Goal: Transaction & Acquisition: Register for event/course

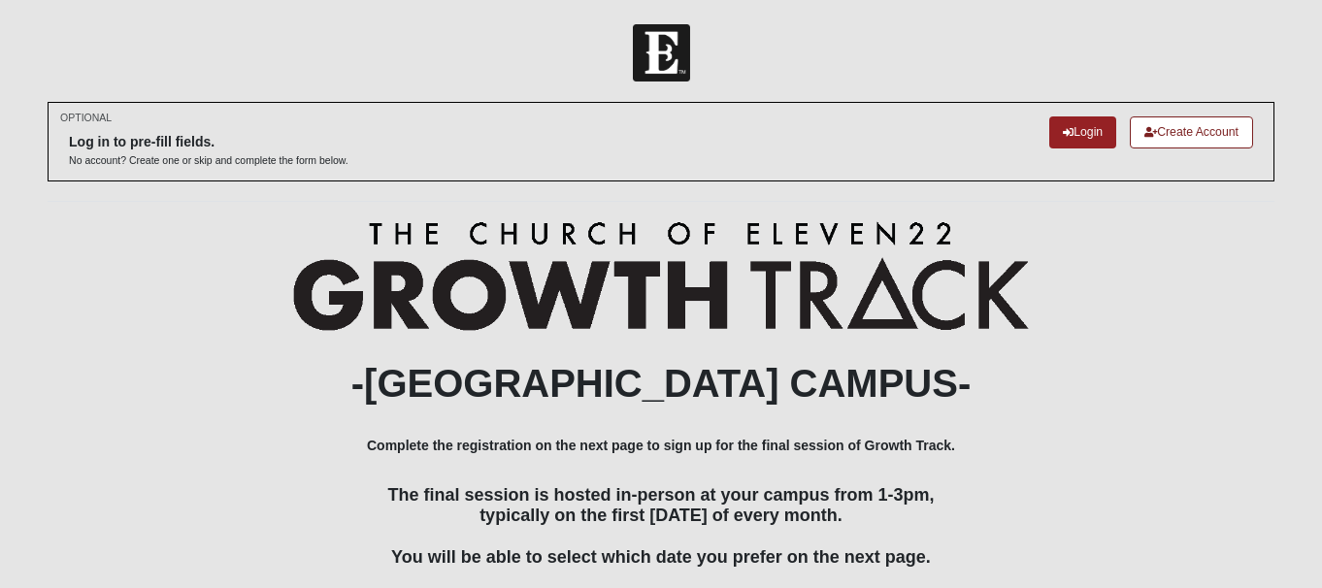
click at [1019, 350] on div "-[GEOGRAPHIC_DATA] CAMPUS- Complete the registration on the next page to sign u…" at bounding box center [661, 447] width 1227 height 452
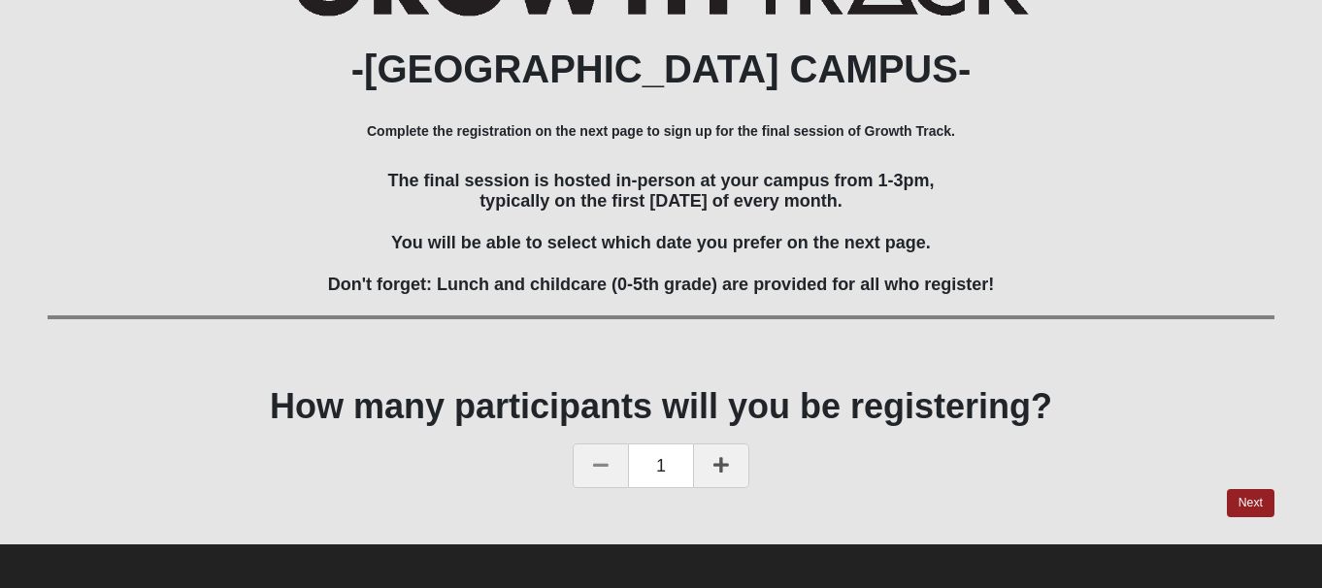
scroll to position [321, 0]
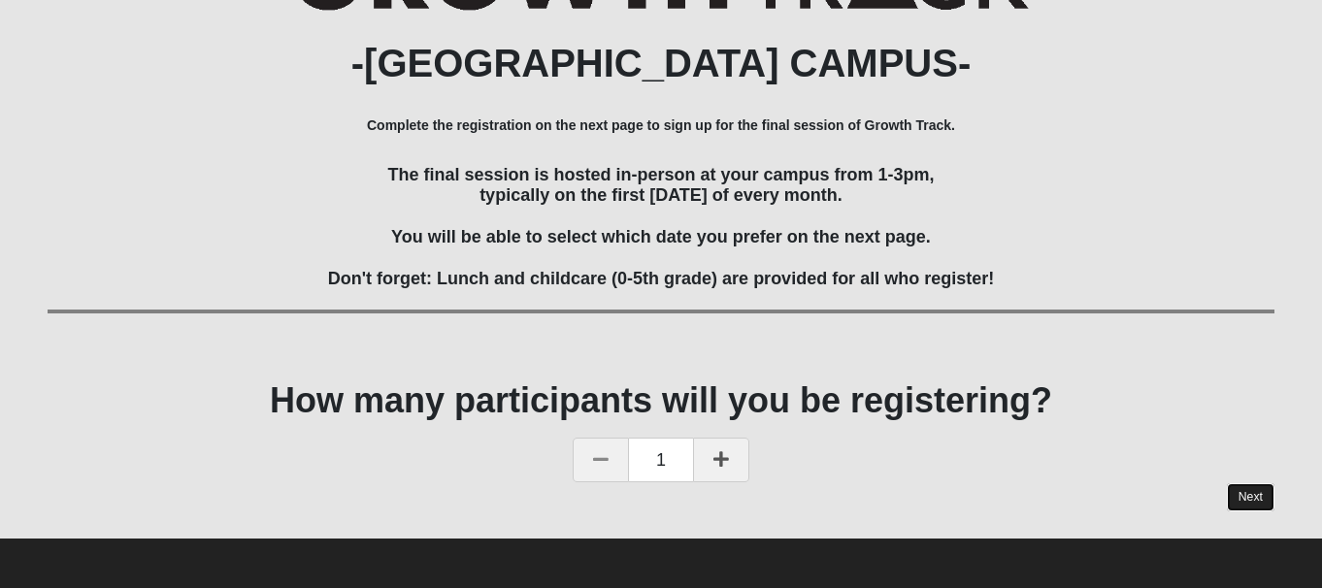
click at [1244, 498] on link "Next" at bounding box center [1251, 497] width 48 height 28
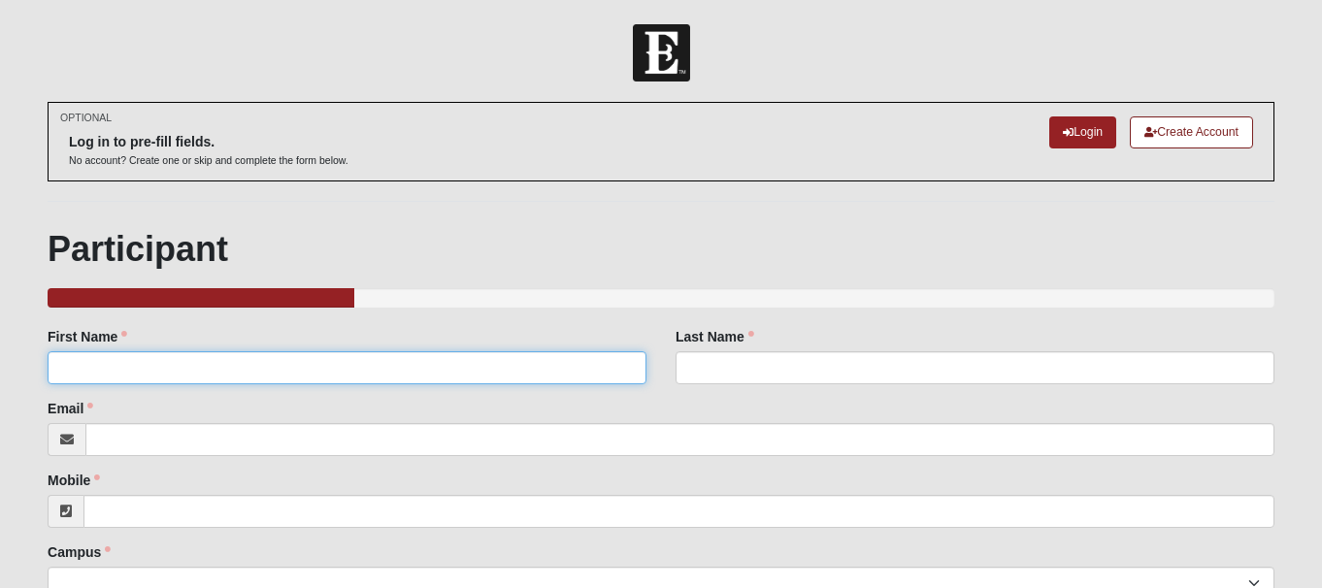
click at [583, 367] on input "First Name" at bounding box center [347, 367] width 599 height 33
type input "Clashous"
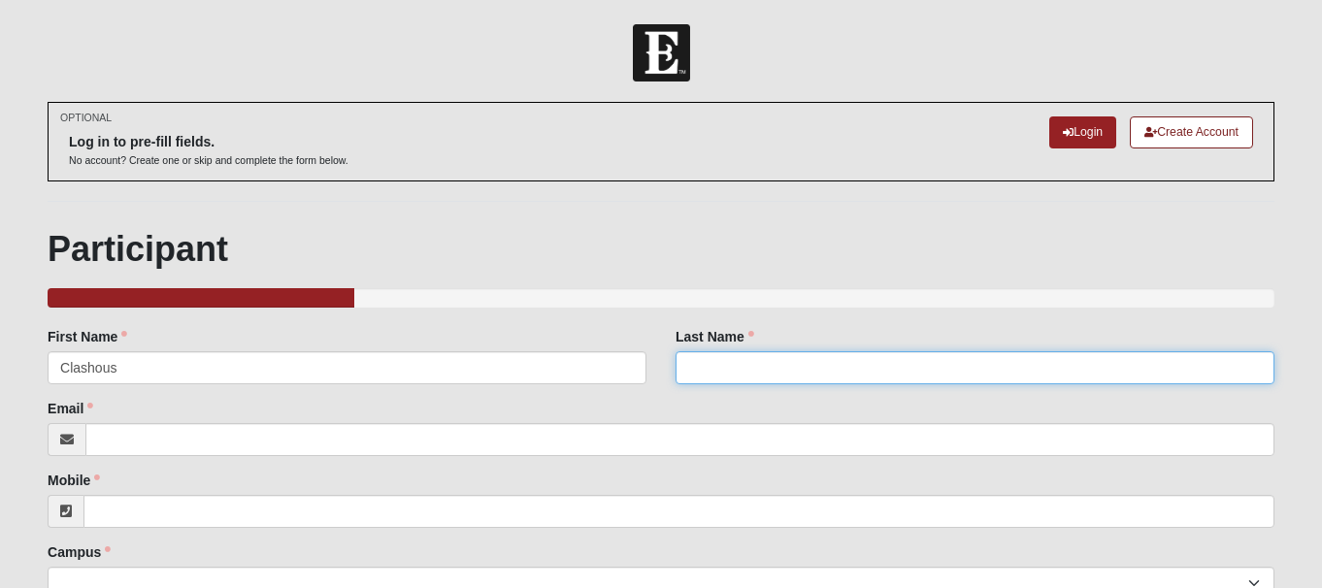
type input "[PERSON_NAME]"
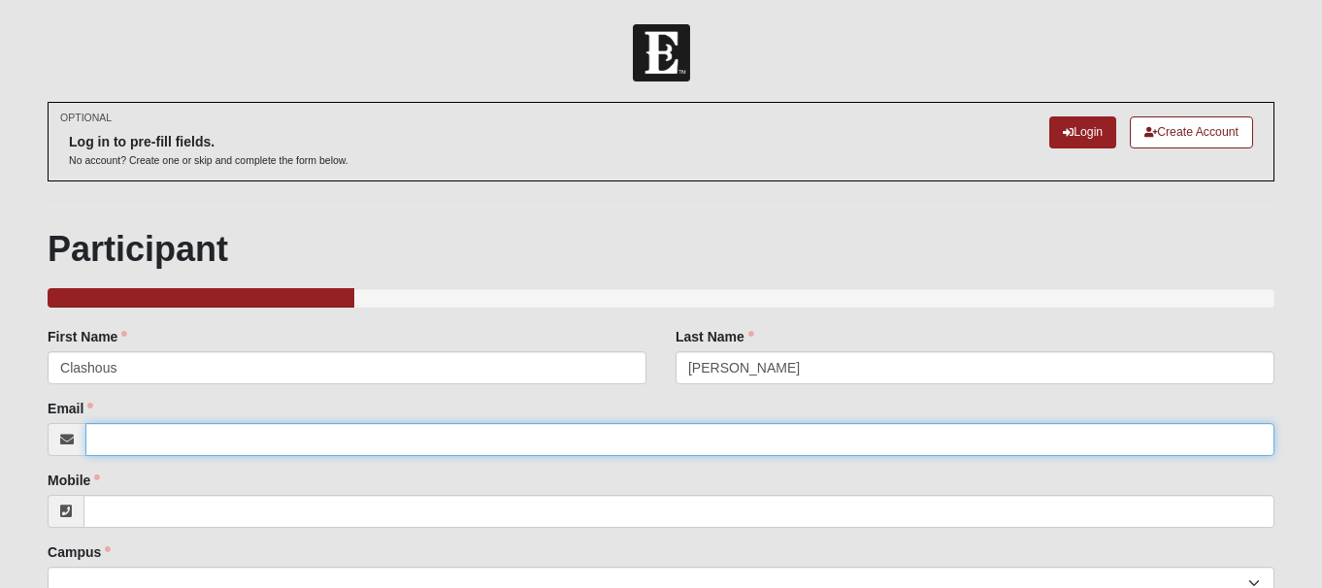
type input "[EMAIL_ADDRESS][DOMAIN_NAME]"
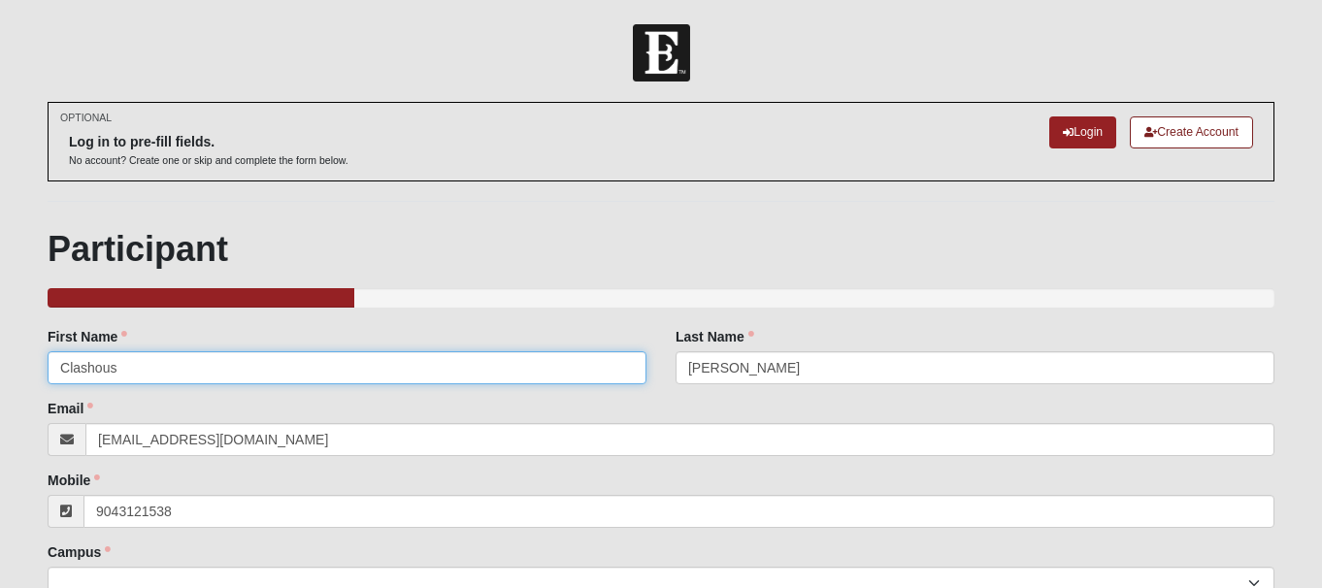
type input "[PHONE_NUMBER]"
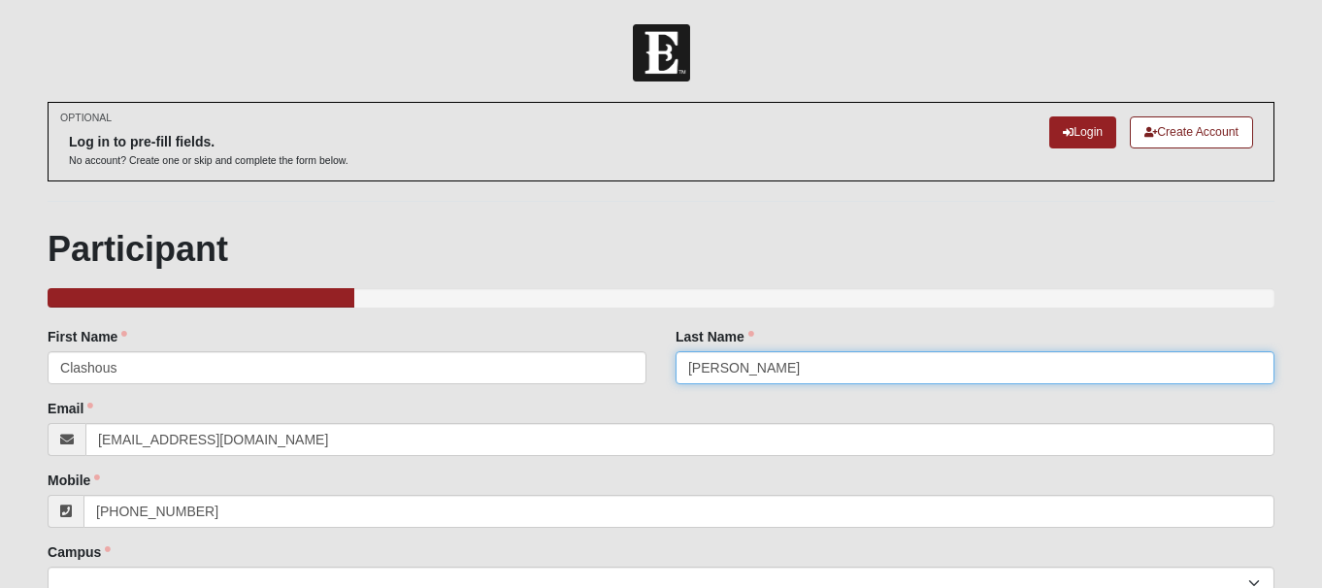
click at [854, 362] on input "[PERSON_NAME]" at bounding box center [975, 367] width 599 height 33
type input "Witherspoon III"
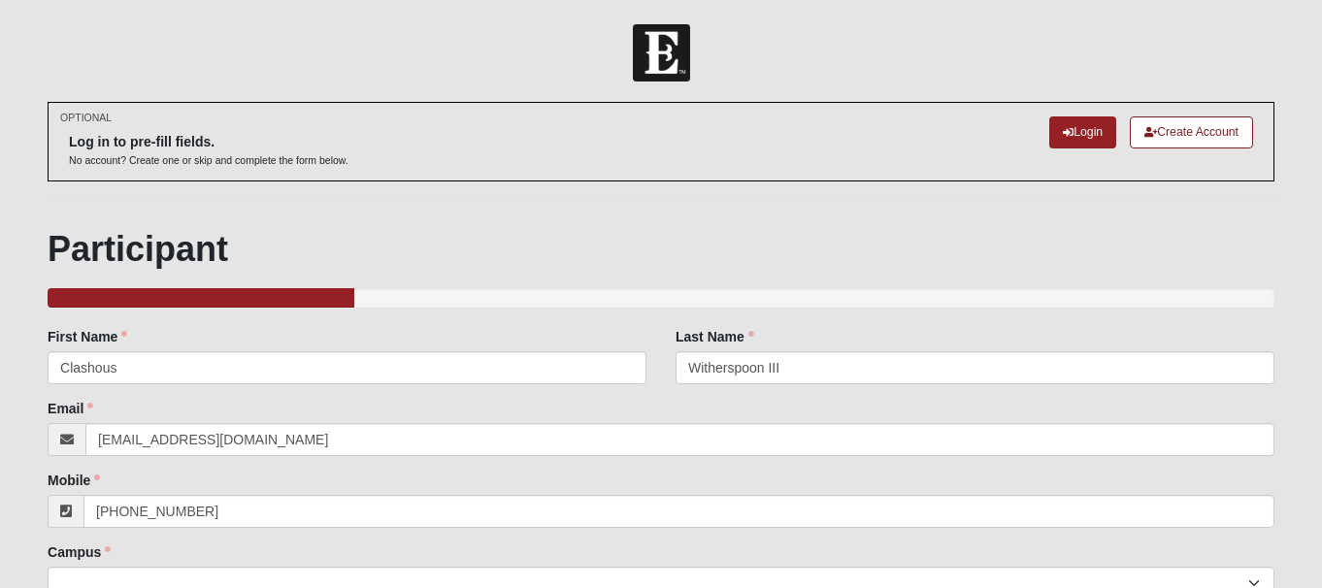
click at [560, 544] on div "Campus [GEOGRAPHIC_DATA] Eleven22 Online [PERSON_NAME][GEOGRAPHIC_DATA] Jesup M…" at bounding box center [661, 571] width 1227 height 57
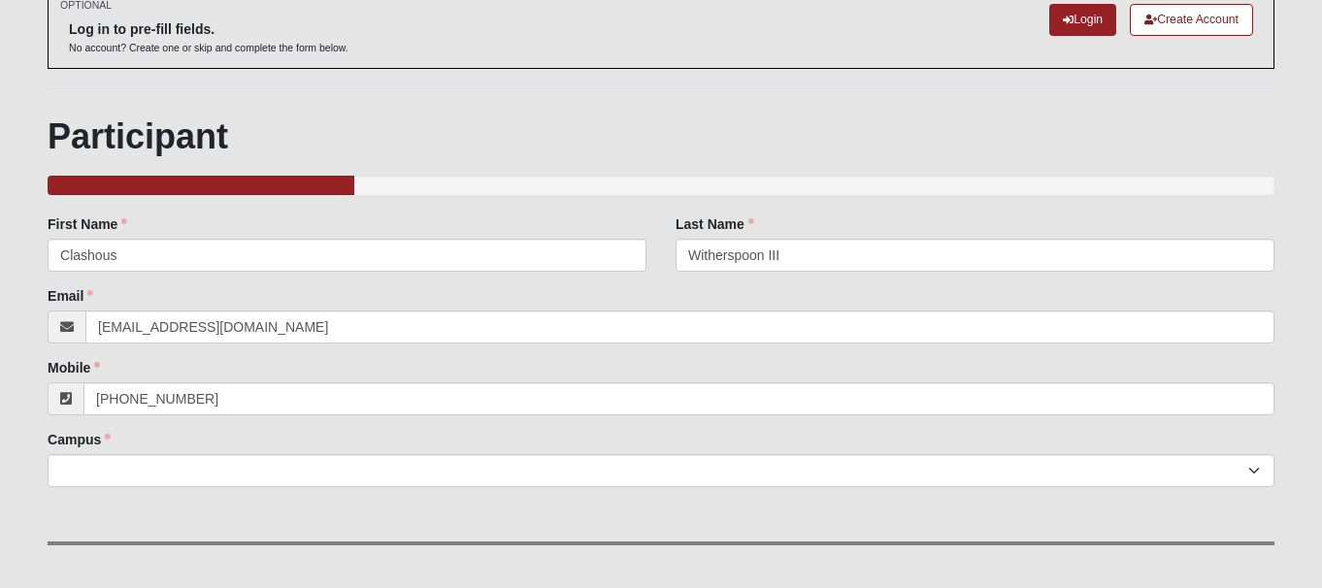
scroll to position [117, 0]
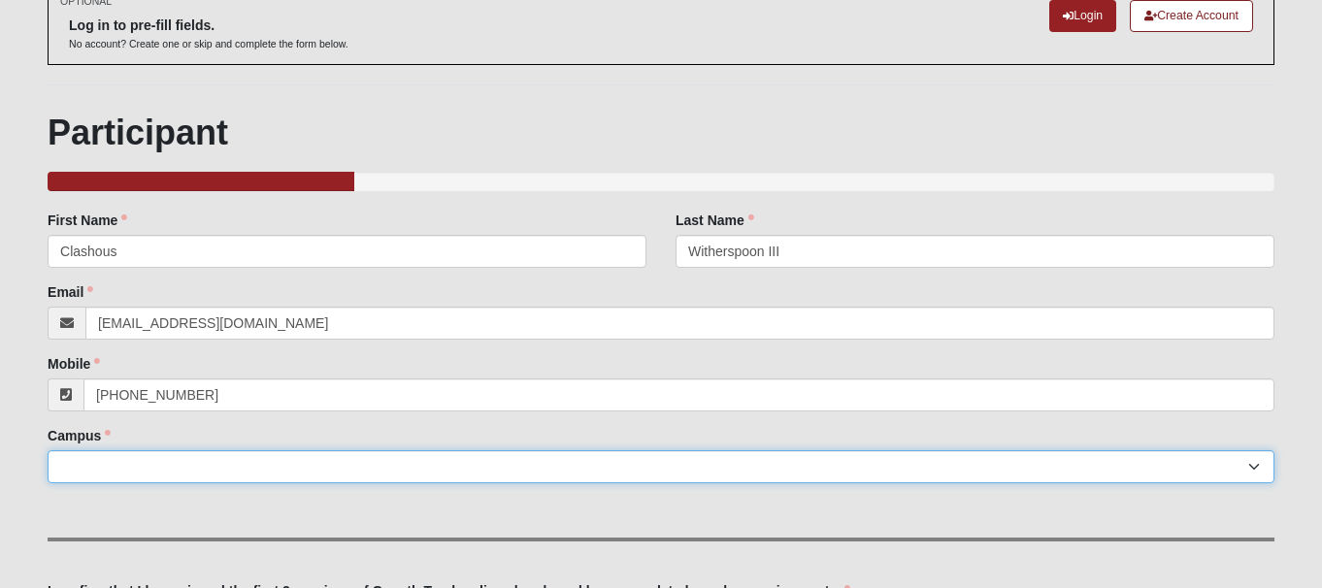
click at [411, 473] on select "Arlington Baymeadows Eleven22 Online [PERSON_NAME][GEOGRAPHIC_DATA] Jesup [GEOG…" at bounding box center [661, 466] width 1227 height 33
select select "2"
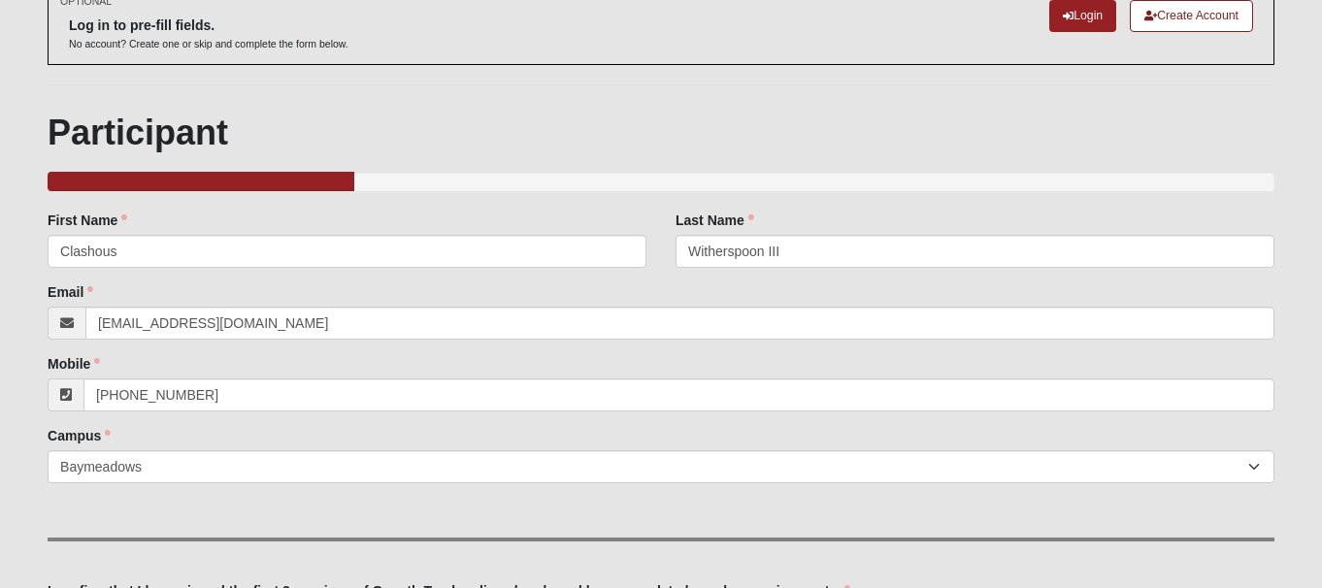
click at [334, 521] on div "Family Member to Register First Name Clashous First Name is required. Last Name…" at bounding box center [661, 523] width 1227 height 624
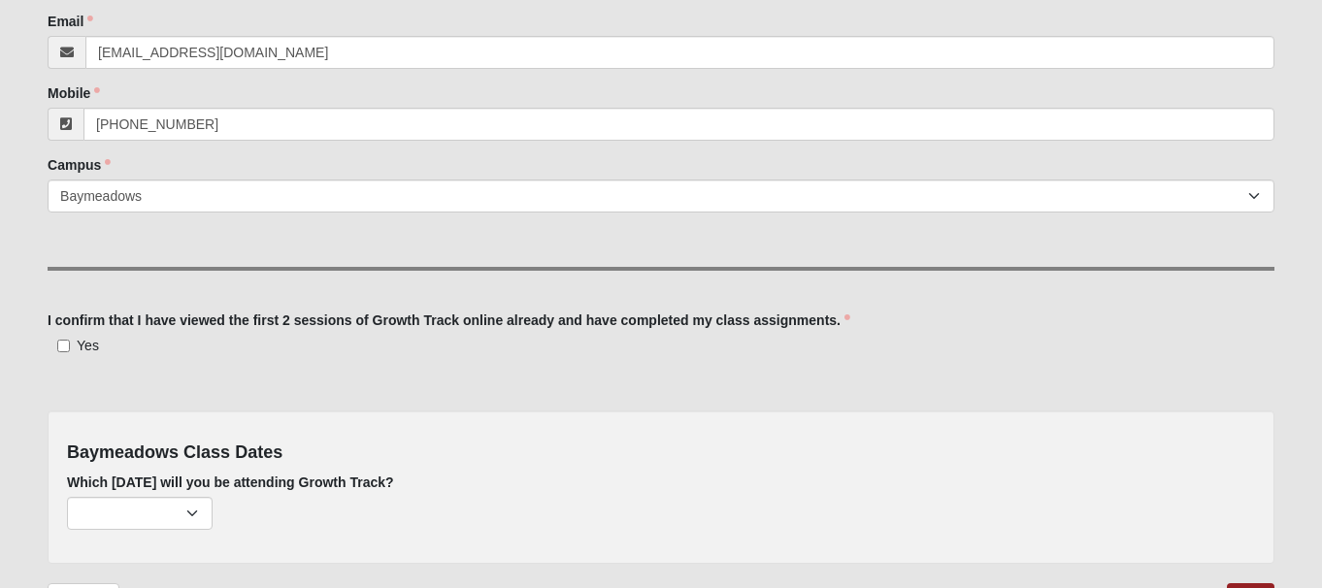
scroll to position [388, 0]
click at [60, 347] on input "Yes" at bounding box center [63, 345] width 13 height 13
checkbox input "true"
click at [341, 509] on div "[DATE] (none remaining) [DATE] (none remaining) [DATE] (none remaining) [DATE] …" at bounding box center [661, 512] width 1188 height 33
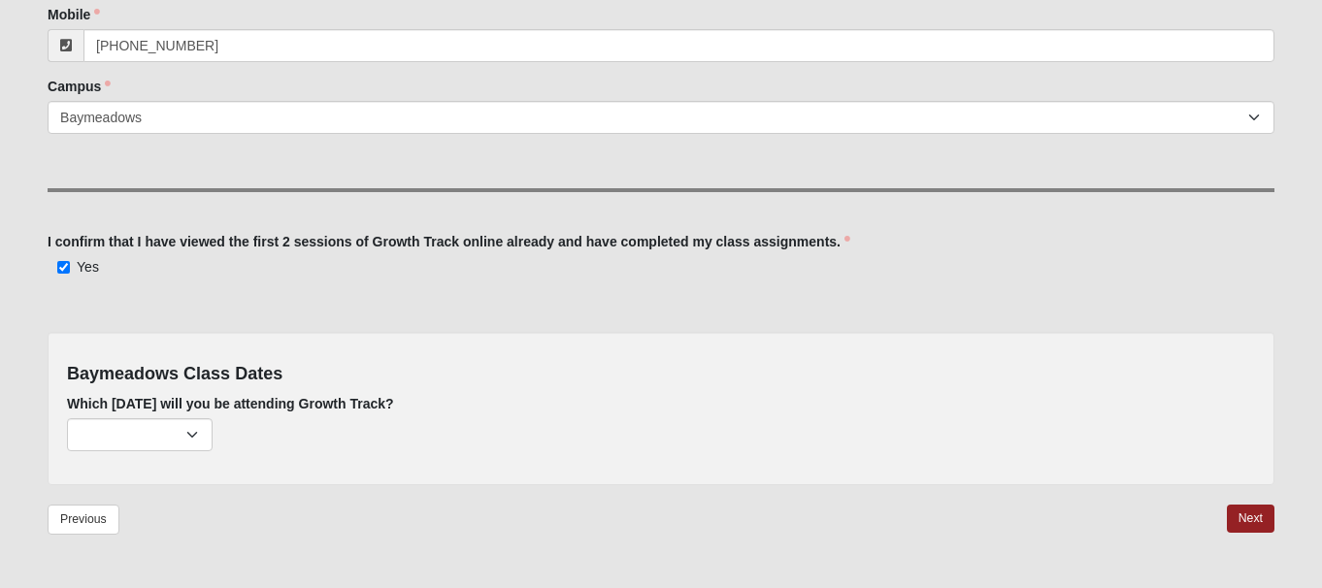
scroll to position [505, 0]
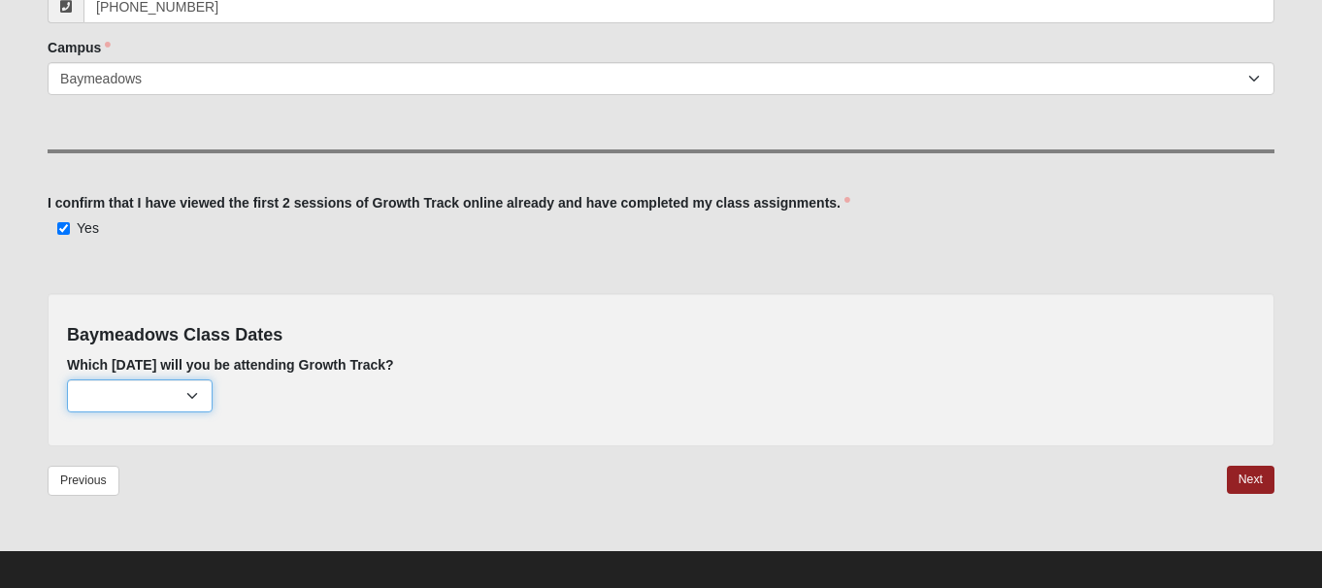
click at [196, 387] on select "[DATE] (none remaining) [DATE] (none remaining) [DATE] (none remaining) [DATE] …" at bounding box center [140, 396] width 146 height 33
select select "637"
click at [1246, 476] on link "Next" at bounding box center [1251, 480] width 48 height 28
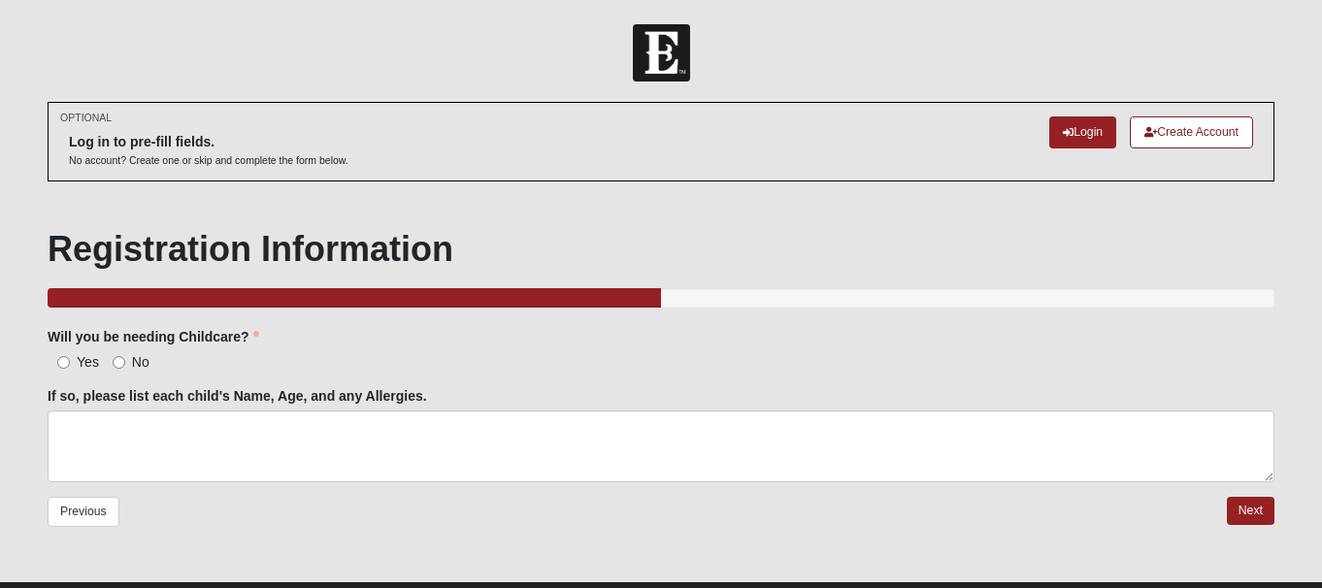
click at [133, 360] on span "No" at bounding box center [140, 362] width 17 height 16
click at [125, 360] on input "No" at bounding box center [119, 362] width 13 height 13
radio input "true"
click at [1253, 503] on link "Next" at bounding box center [1251, 511] width 48 height 28
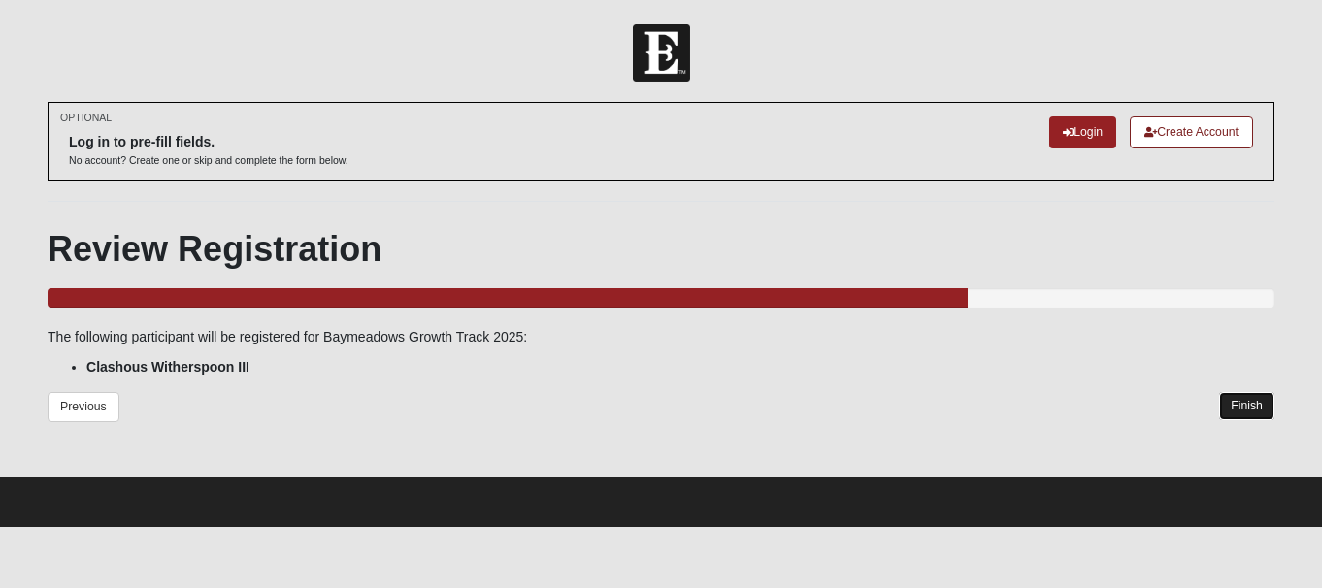
click at [1238, 400] on link "Finish" at bounding box center [1246, 406] width 55 height 28
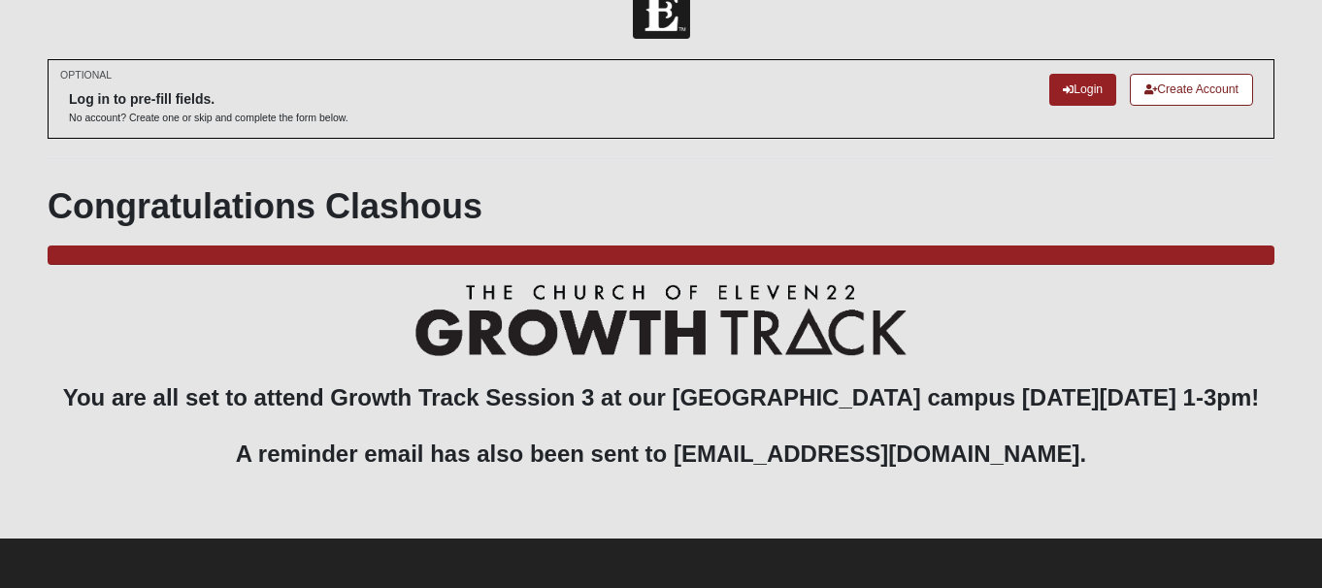
scroll to position [71, 0]
click at [986, 284] on h3 "You are all set to attend Growth Track Session 3 at our [GEOGRAPHIC_DATA] campu…" at bounding box center [661, 390] width 1227 height 213
